Goal: Find specific page/section: Find specific page/section

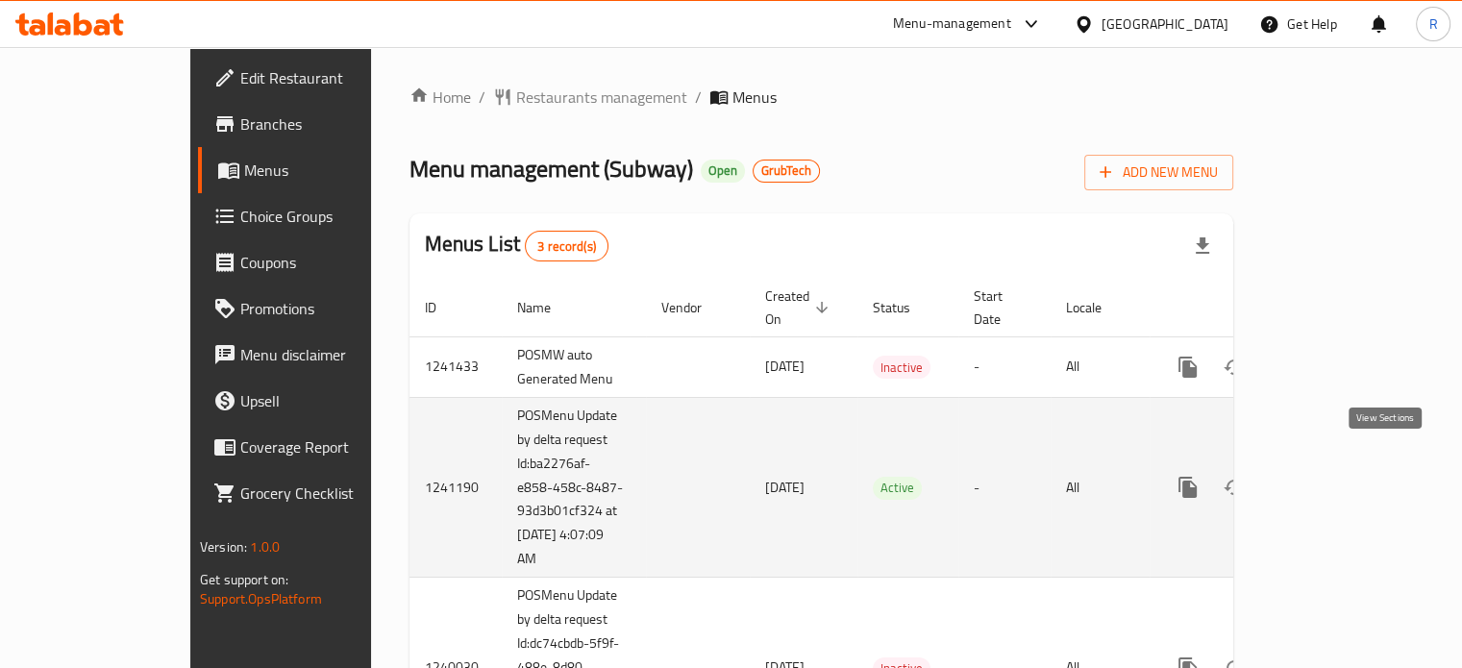
click at [1338, 476] on icon "enhanced table" at bounding box center [1326, 487] width 23 height 23
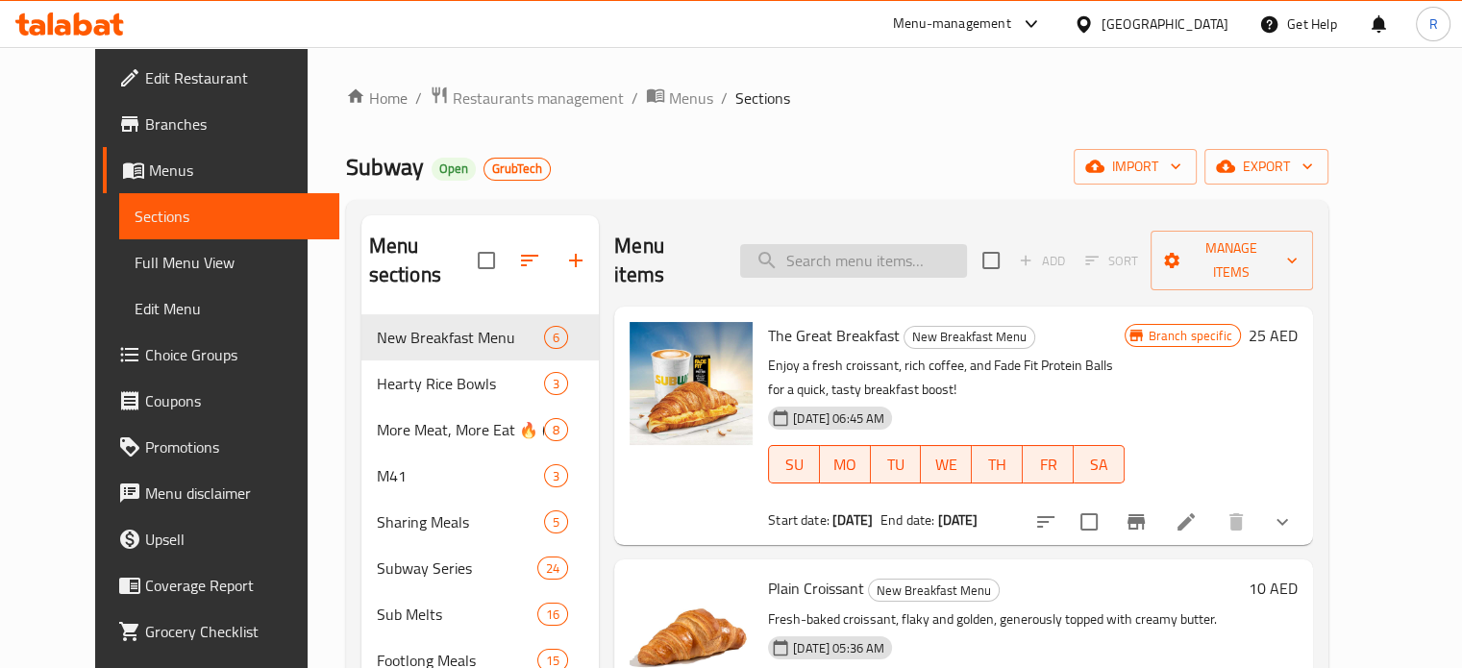
click at [899, 244] on input "search" at bounding box center [853, 261] width 227 height 34
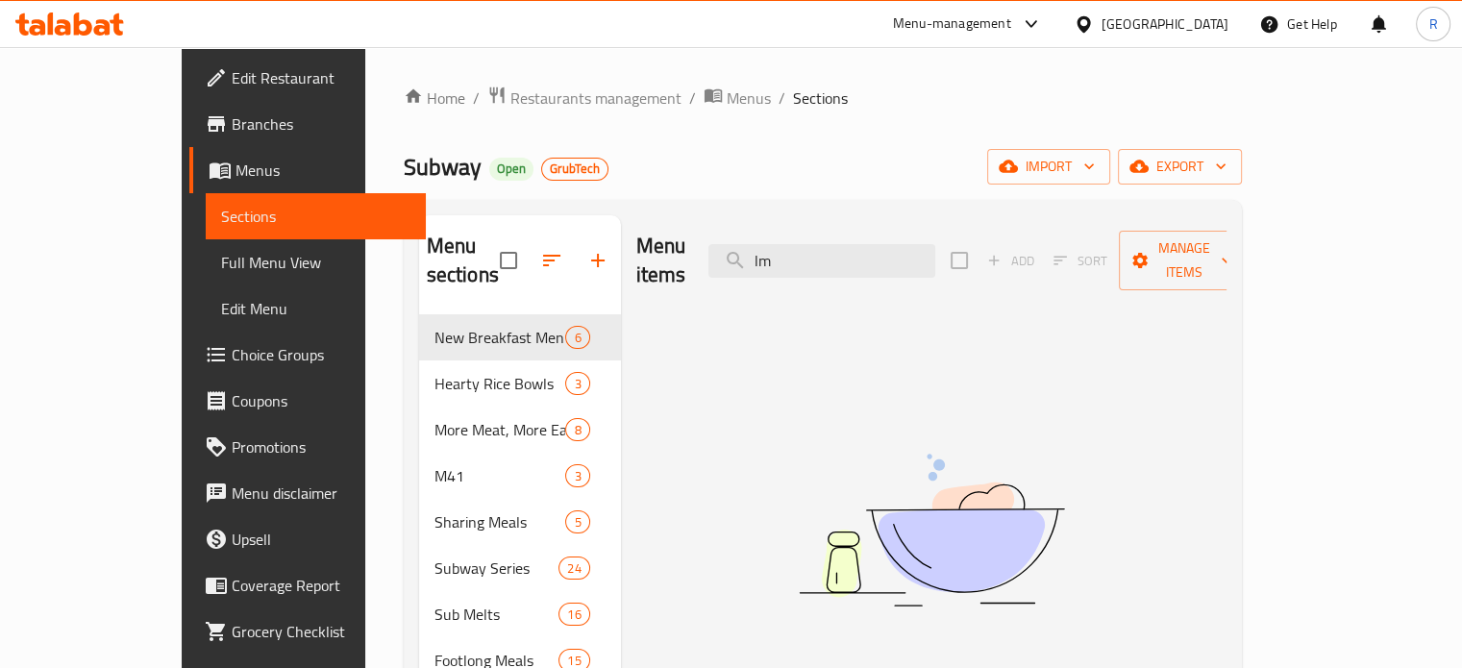
type input "l"
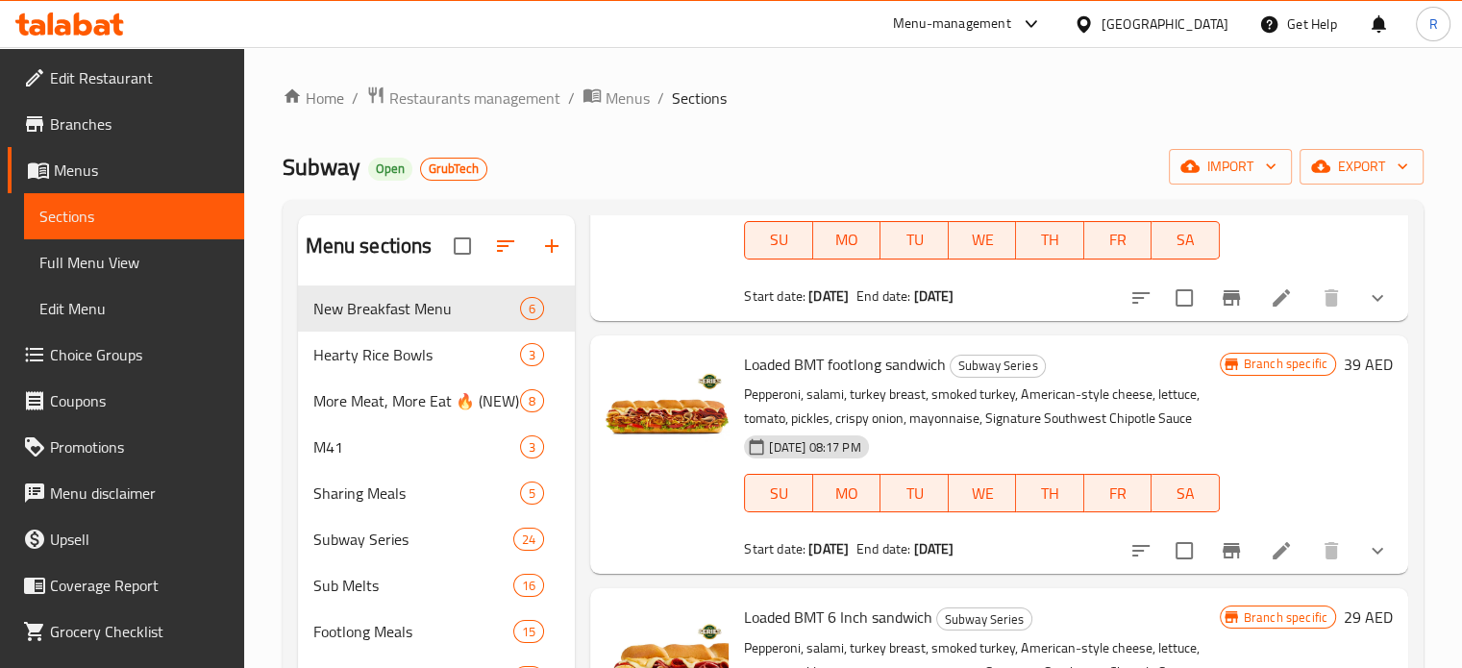
scroll to position [481, 0]
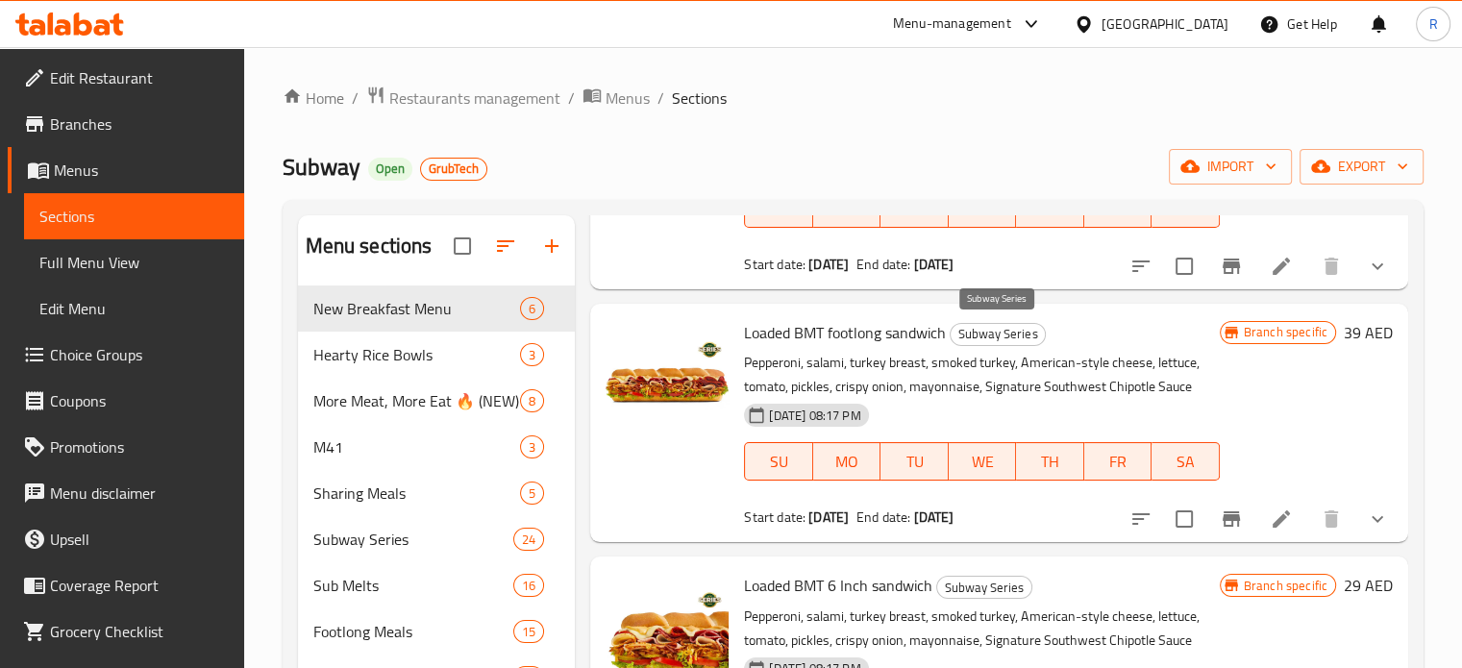
type input "bmt"
click at [1026, 325] on span "Subway Series" at bounding box center [998, 334] width 94 height 22
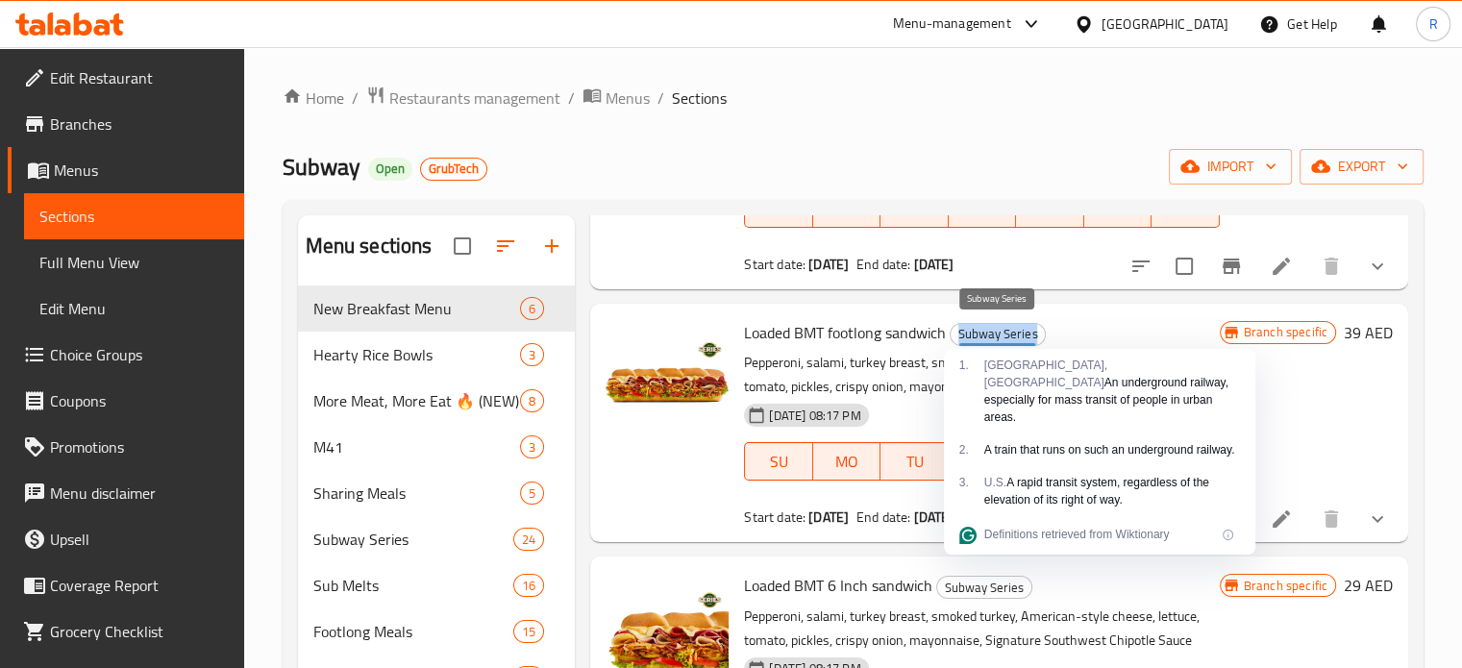
copy span "Subway Series"
click at [78, 119] on span "Branches" at bounding box center [139, 123] width 179 height 23
